Goal: Information Seeking & Learning: Learn about a topic

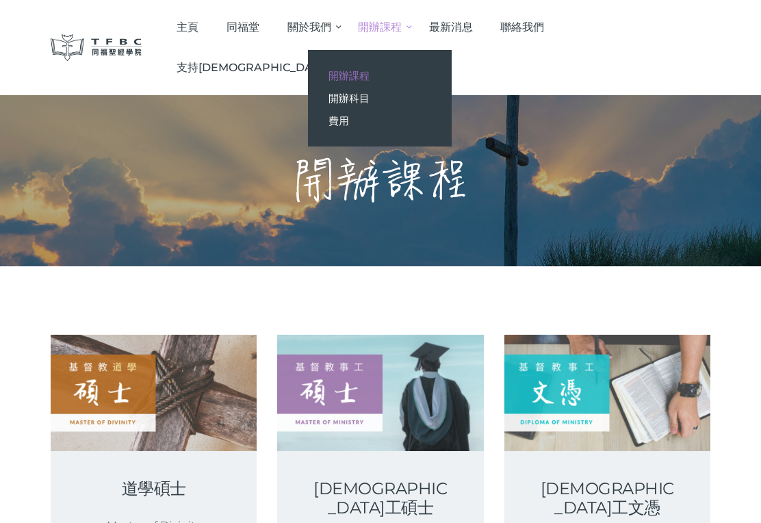
click at [426, 105] on link "開辦科目" at bounding box center [380, 98] width 144 height 23
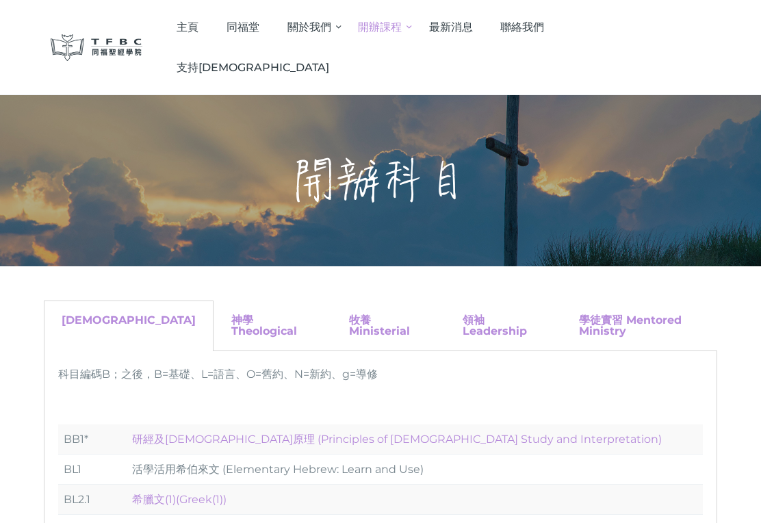
click at [473, 32] on span "最新消息" at bounding box center [451, 27] width 44 height 13
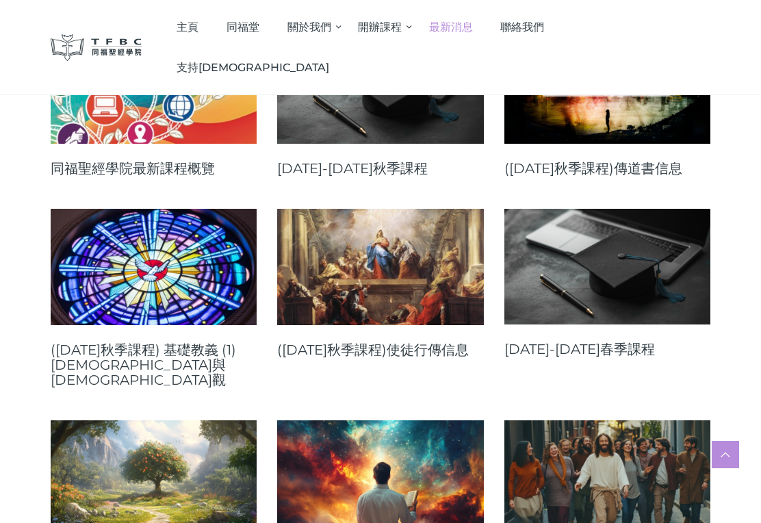
scroll to position [298, 0]
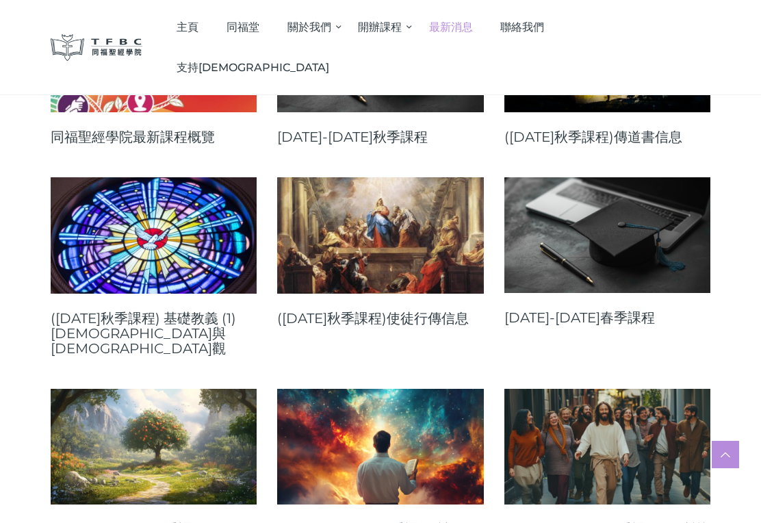
click at [373, 261] on link at bounding box center [380, 235] width 206 height 116
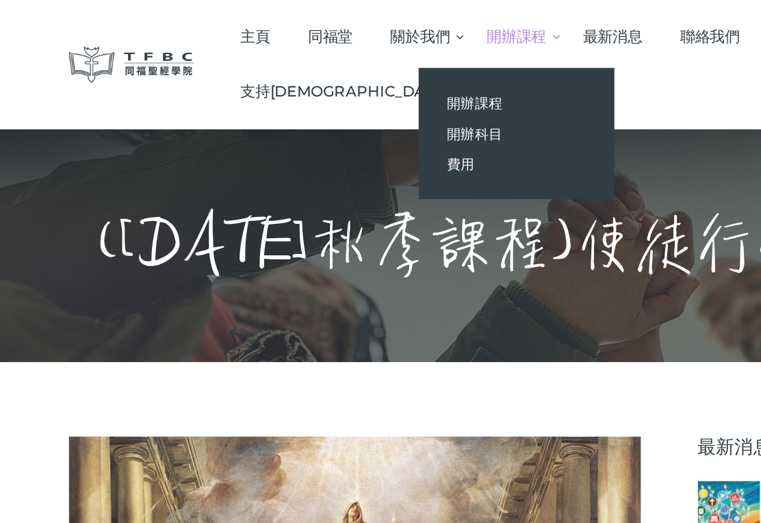
click at [432, 76] on link "開辦課程" at bounding box center [380, 75] width 144 height 23
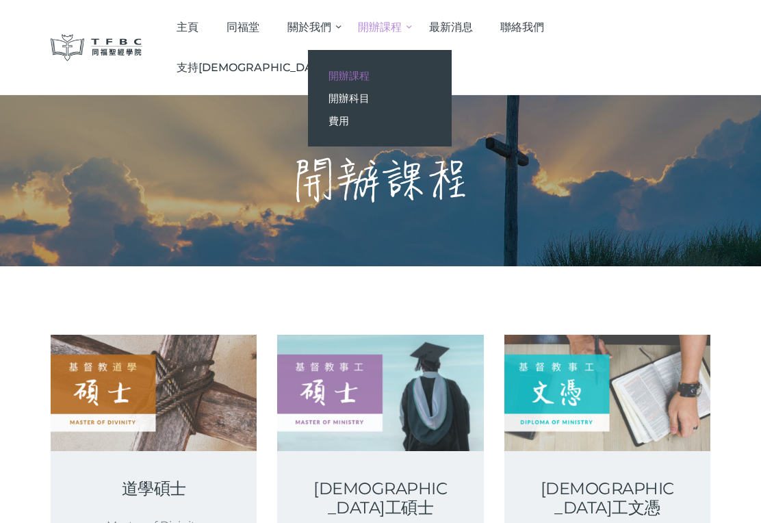
click at [370, 98] on span "開辦科目" at bounding box center [349, 98] width 41 height 13
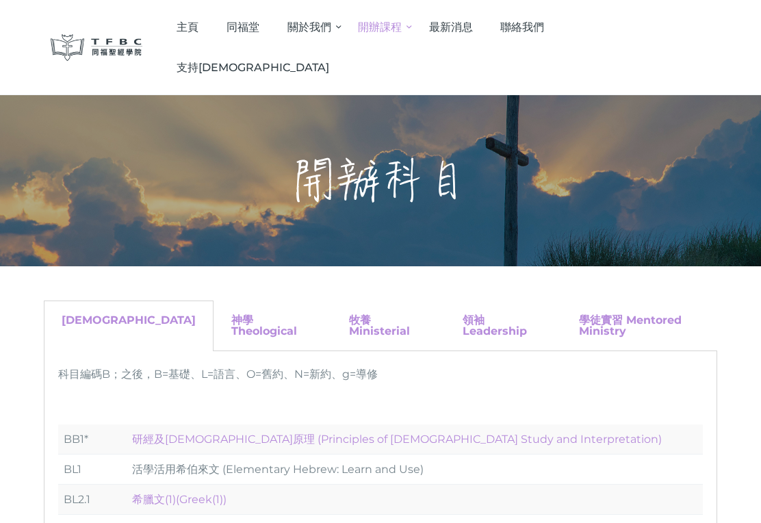
click at [473, 27] on span "最新消息" at bounding box center [451, 27] width 44 height 13
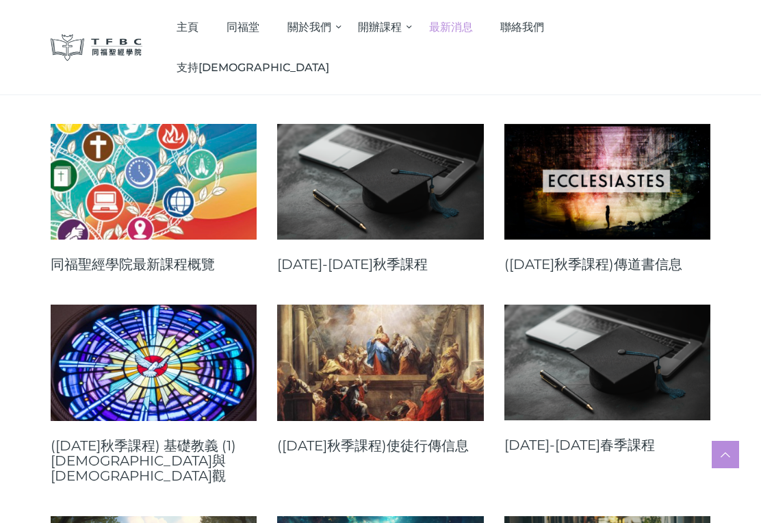
scroll to position [157, 0]
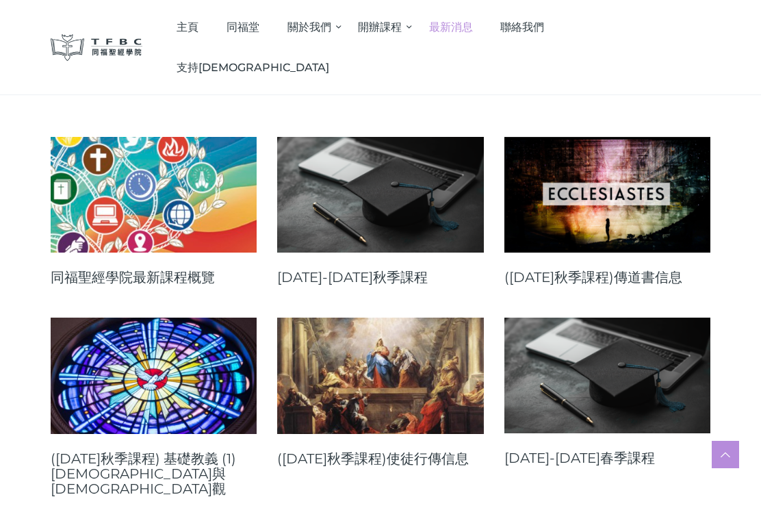
click at [184, 196] on link at bounding box center [154, 195] width 206 height 116
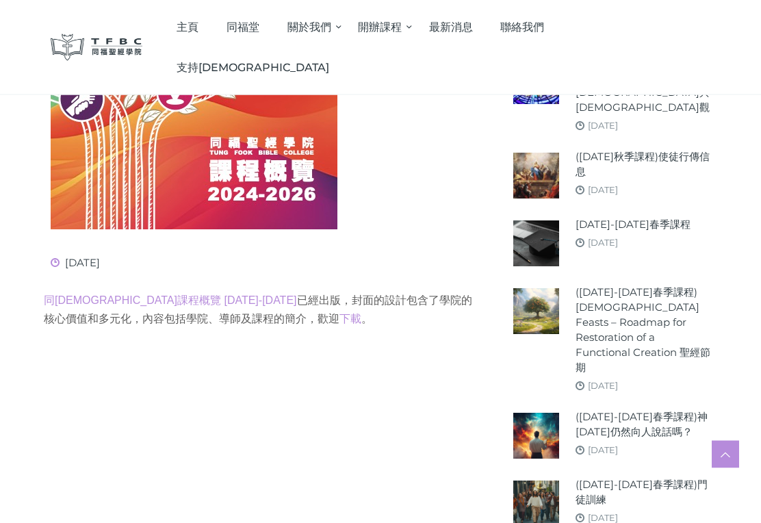
scroll to position [453, 0]
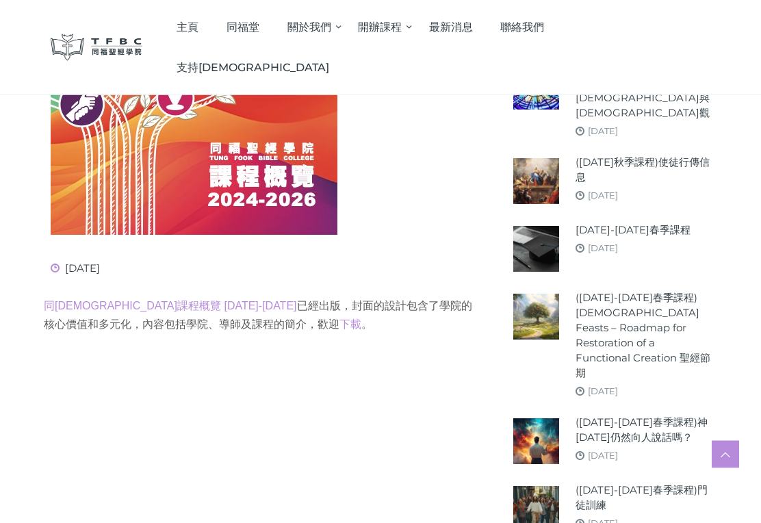
click at [302, 301] on p "同福聖經學院課程概覽 2024-2026 已經出版，封面的設計包含了學院的核心價值和多元化，內容包括學院、導師及課程的簡介，歡迎 下載 。" at bounding box center [261, 315] width 435 height 37
click at [340, 319] on link "下載" at bounding box center [351, 325] width 22 height 12
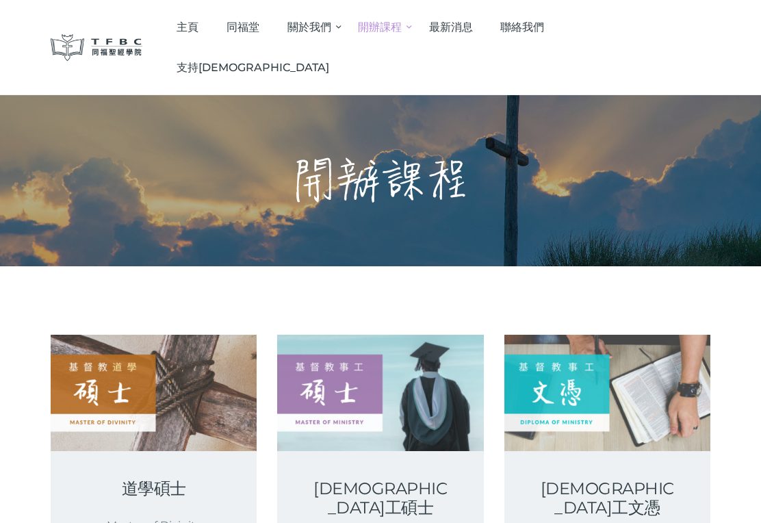
click at [473, 29] on span "最新消息" at bounding box center [451, 27] width 44 height 13
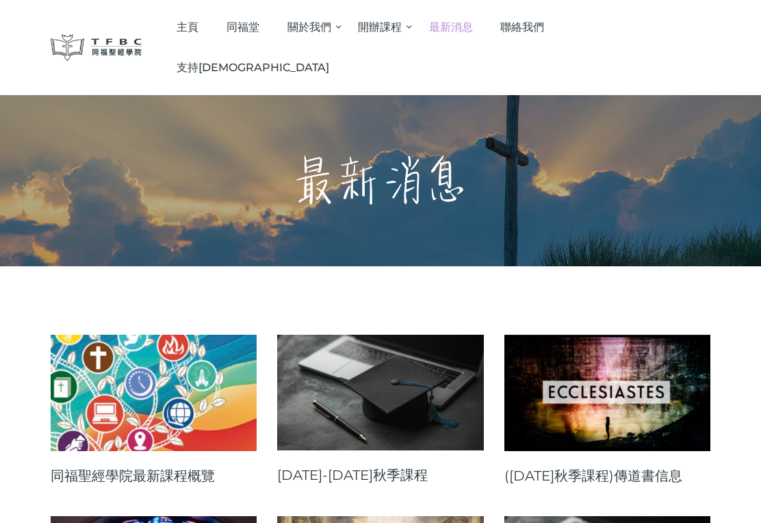
click at [416, 363] on link at bounding box center [380, 393] width 206 height 116
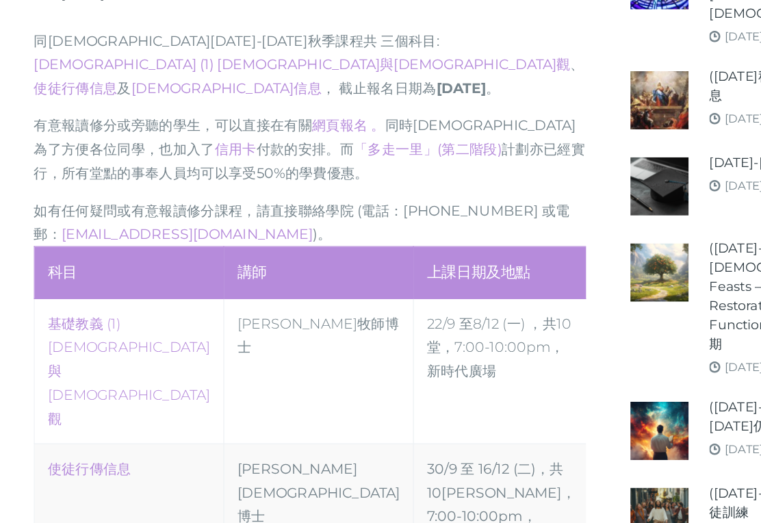
scroll to position [469, 0]
